Goal: Information Seeking & Learning: Compare options

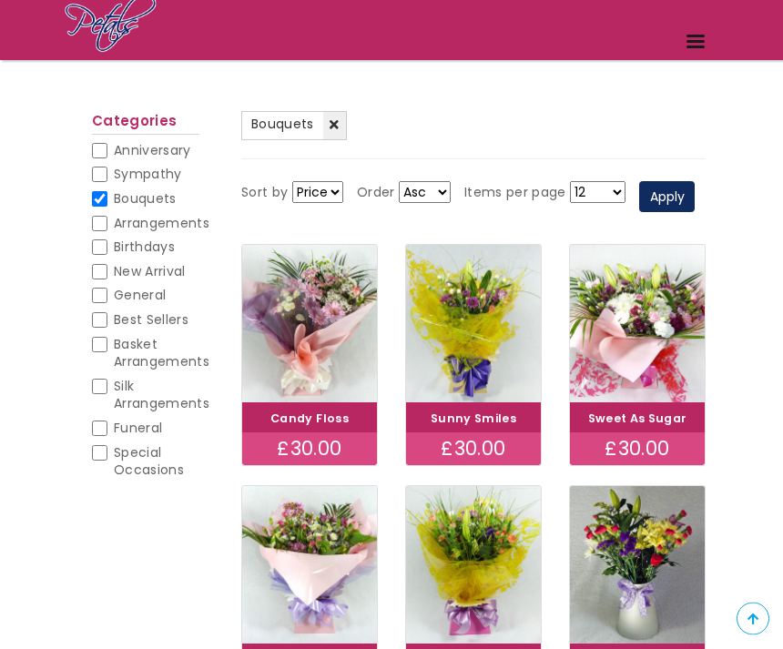
scroll to position [134, 0]
click at [196, 225] on span "Arrangements" at bounding box center [162, 223] width 96 height 18
click at [107, 225] on input "Arrangements" at bounding box center [99, 223] width 15 height 15
checkbox input "true"
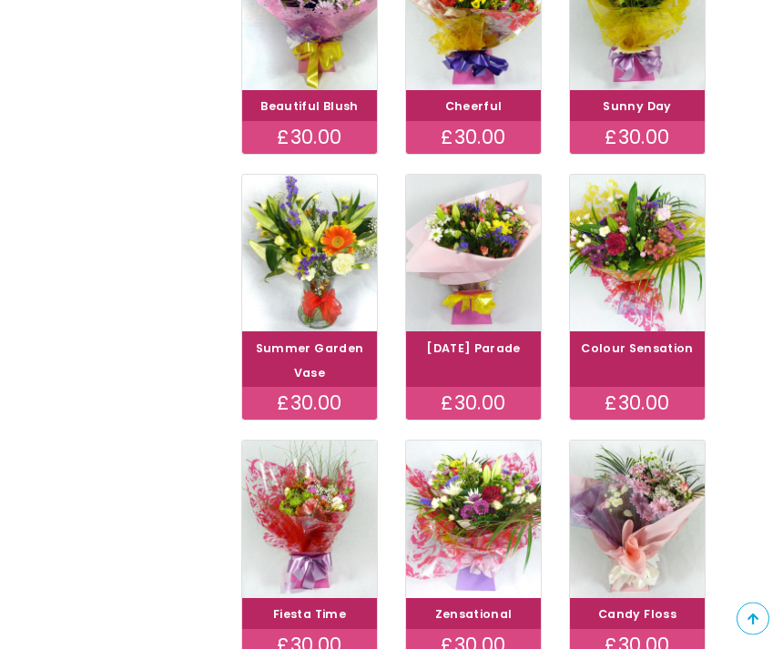
scroll to position [687, 0]
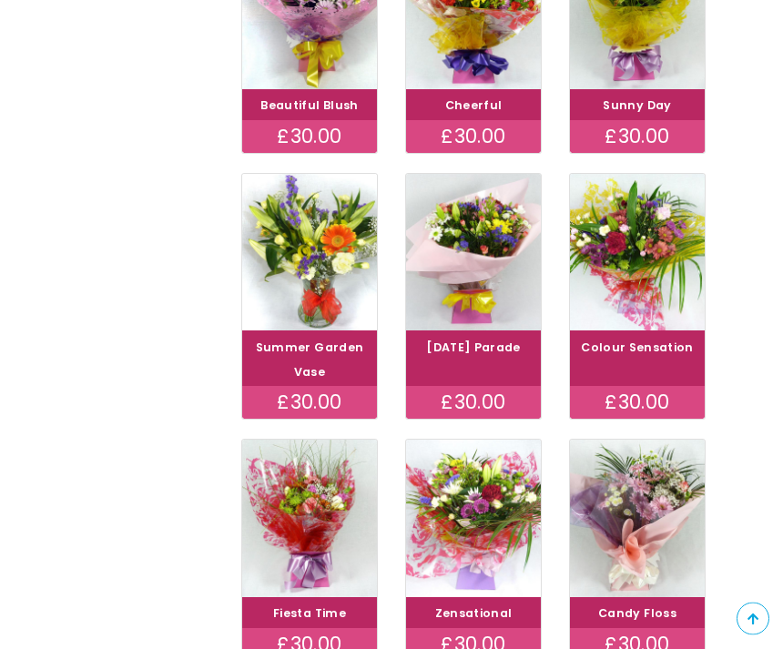
click at [767, 604] on div "(-) Bouquets (-) Arrangements Sort by Price Title Order Asc Desc Items per page…" at bounding box center [391, 135] width 783 height 1180
click at [726, 570] on div "(-) Bouquets (-) Arrangements Sort by Price Title Order Asc Desc Items per page…" at bounding box center [391, 135] width 783 height 1180
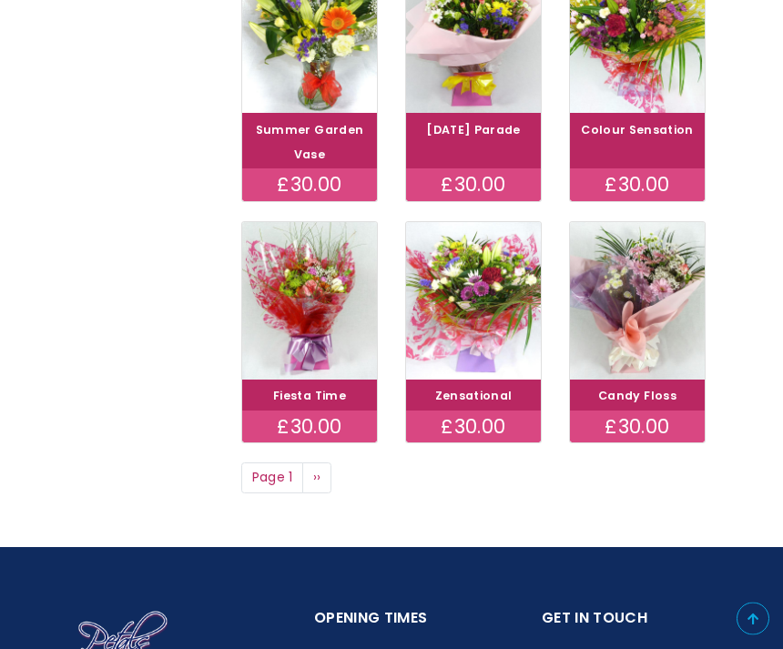
scroll to position [907, 0]
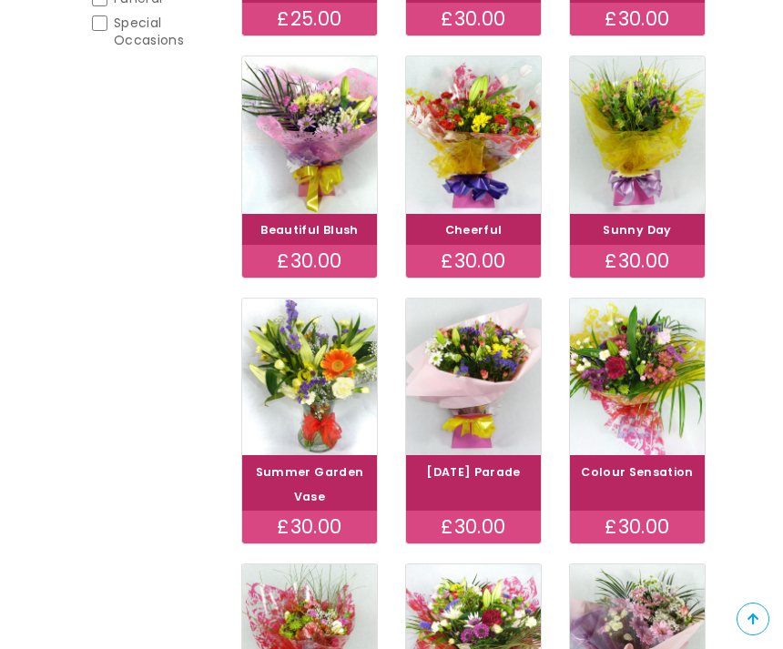
scroll to position [562, 0]
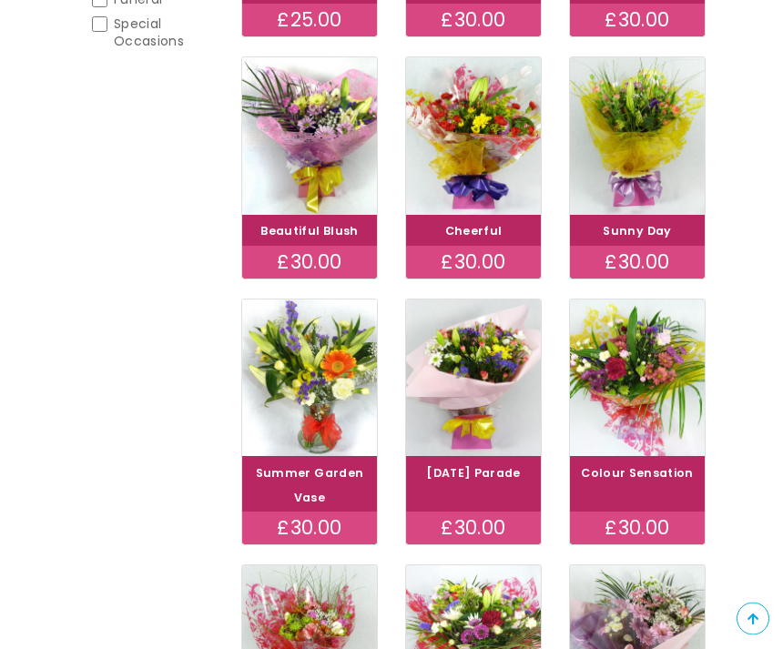
click at [741, 505] on div "(-) Bouquets (-) Arrangements Sort by Price Title Order Asc Desc Items per page…" at bounding box center [391, 260] width 783 height 1180
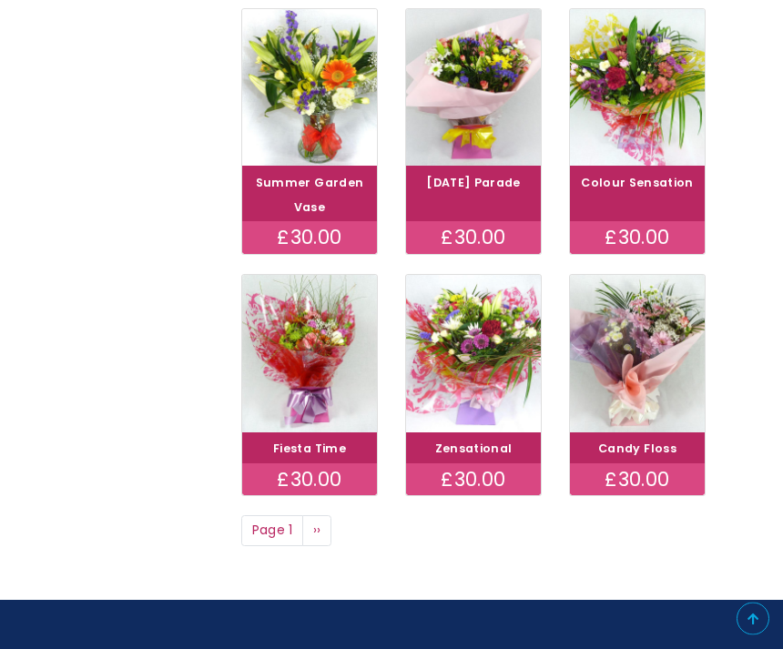
scroll to position [853, 0]
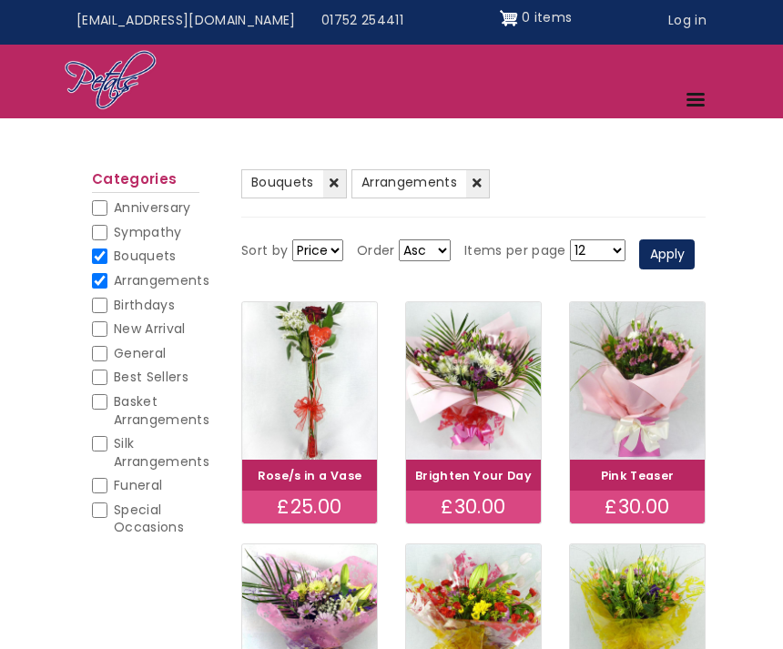
scroll to position [0, 0]
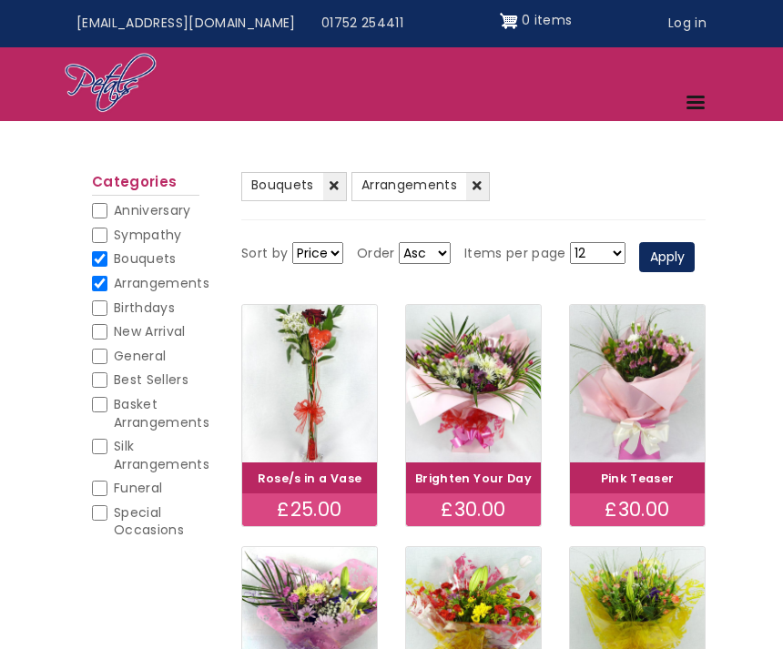
click at [104, 402] on input "Basket Arrangements" at bounding box center [99, 404] width 15 height 15
checkbox input "true"
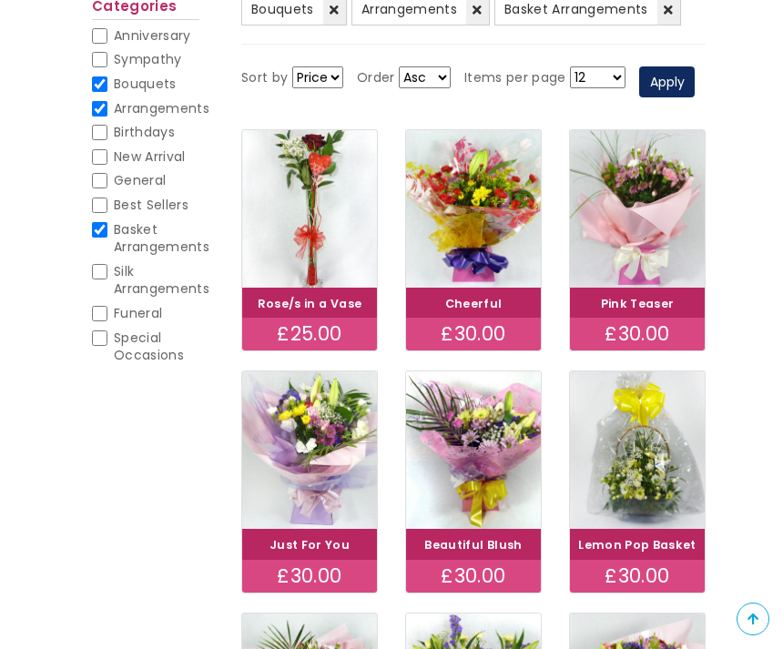
scroll to position [248, 0]
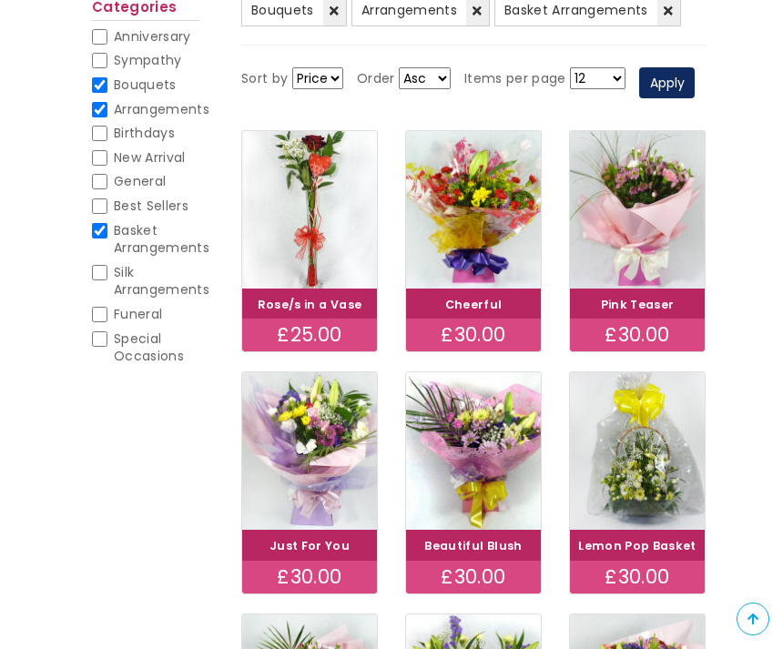
click at [97, 207] on input "Best Sellers" at bounding box center [99, 205] width 15 height 15
checkbox input "true"
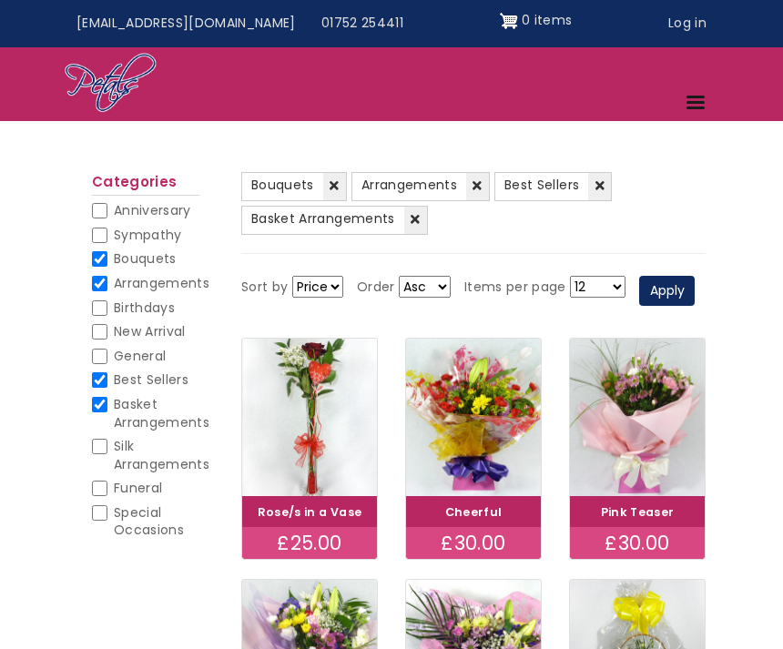
click at [543, 189] on span "Best Sellers" at bounding box center [541, 185] width 75 height 18
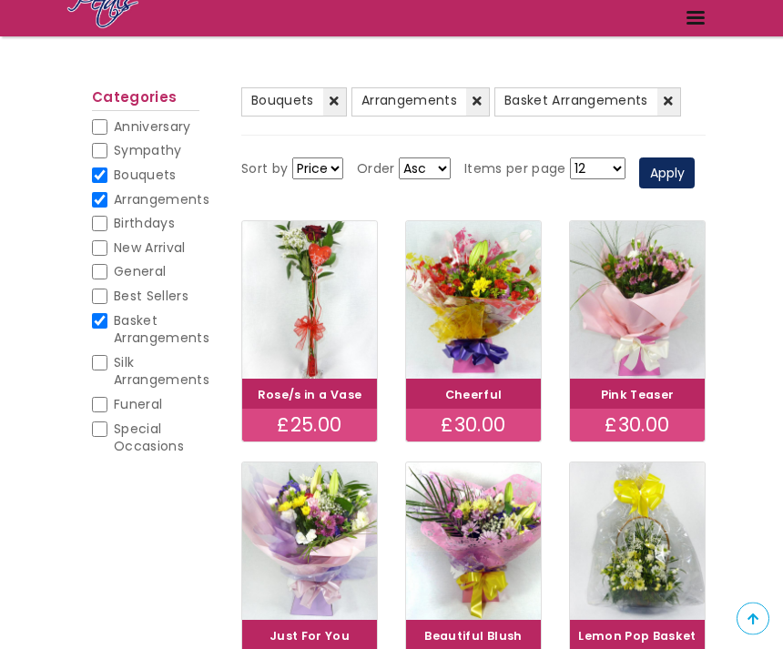
scroll to position [157, 0]
click at [413, 107] on span "Arrangements" at bounding box center [409, 100] width 96 height 18
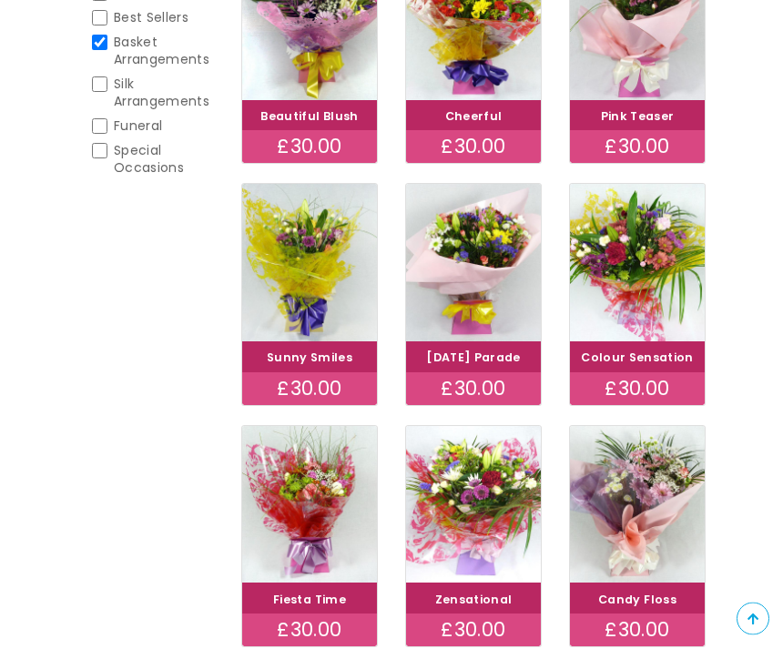
scroll to position [437, 0]
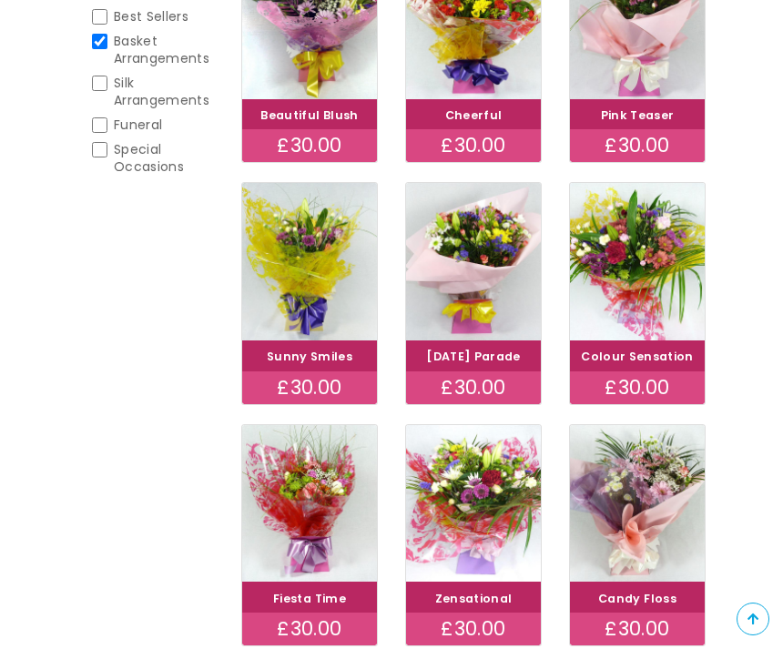
click at [738, 588] on div "(-) Bouquets (-) Basket Arrangements Sort by Price Title Order Asc Desc Items p…" at bounding box center [391, 372] width 783 height 1155
click at [739, 588] on div "(-) Bouquets (-) Basket Arrangements Sort by Price Title Order Asc Desc Items p…" at bounding box center [391, 372] width 783 height 1155
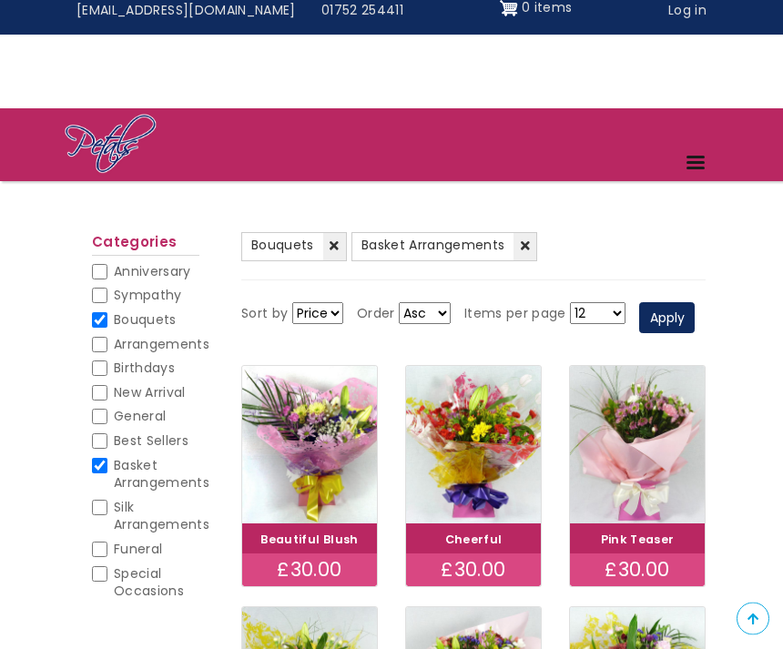
scroll to position [0, 0]
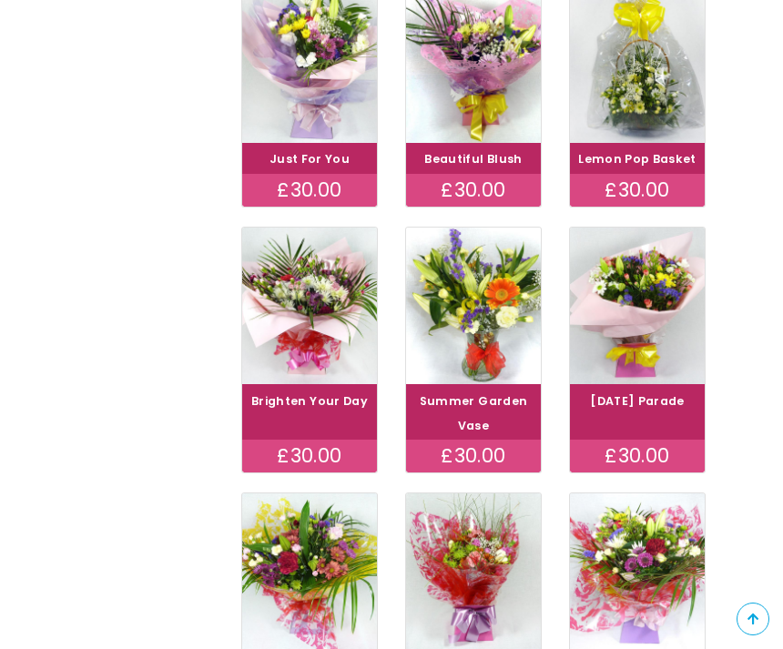
scroll to position [665, 0]
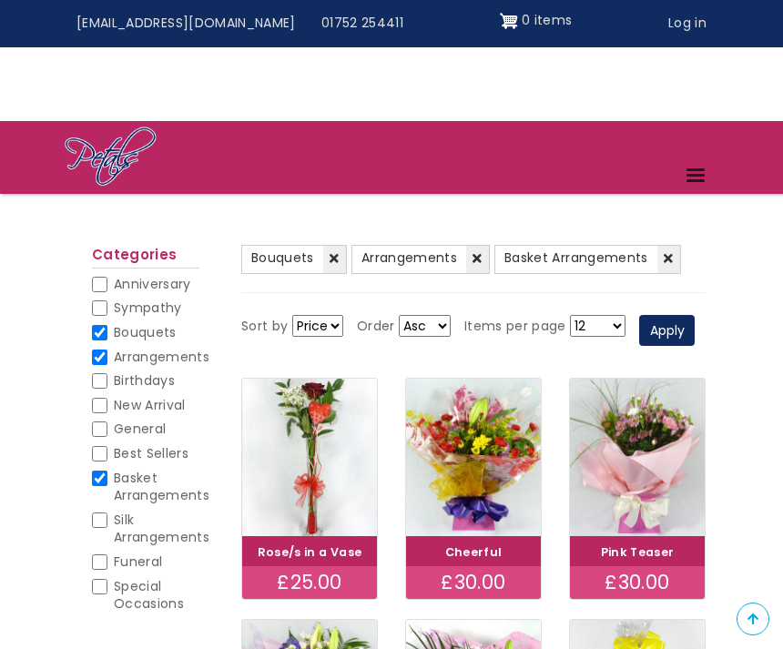
scroll to position [248, 0]
